Goal: Information Seeking & Learning: Learn about a topic

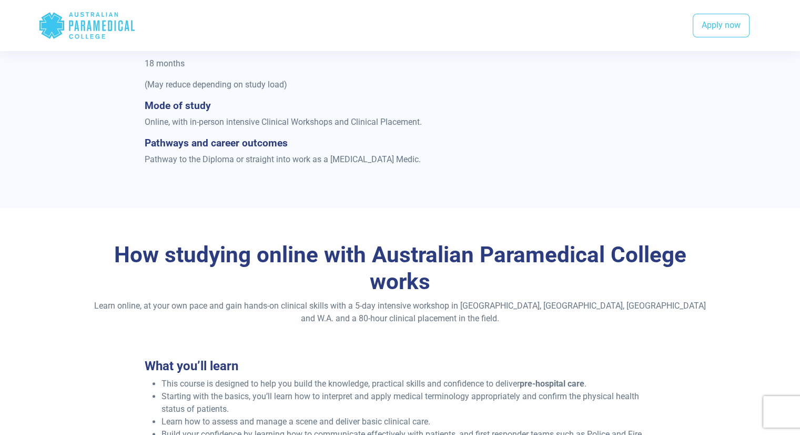
scroll to position [631, 0]
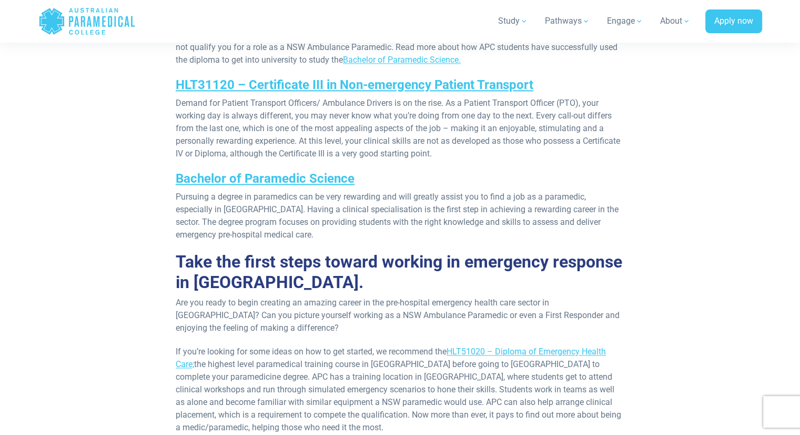
scroll to position [1421, 0]
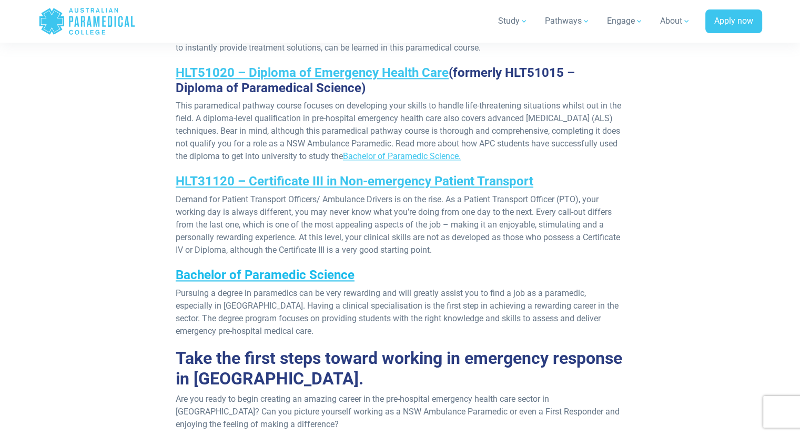
click at [244, 269] on link "Bachelor of Paramedic Science" at bounding box center [265, 274] width 179 height 15
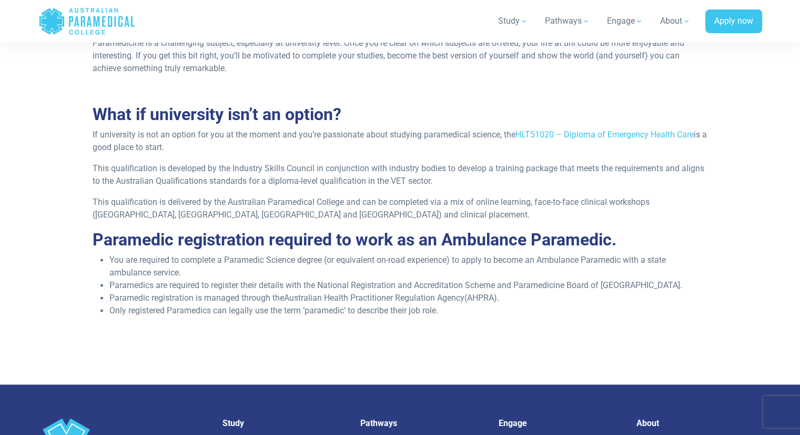
scroll to position [1421, 0]
